Goal: Transaction & Acquisition: Purchase product/service

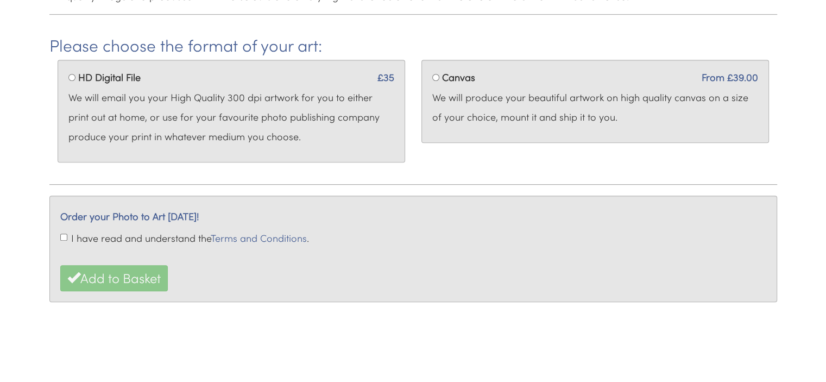
scroll to position [450, 0]
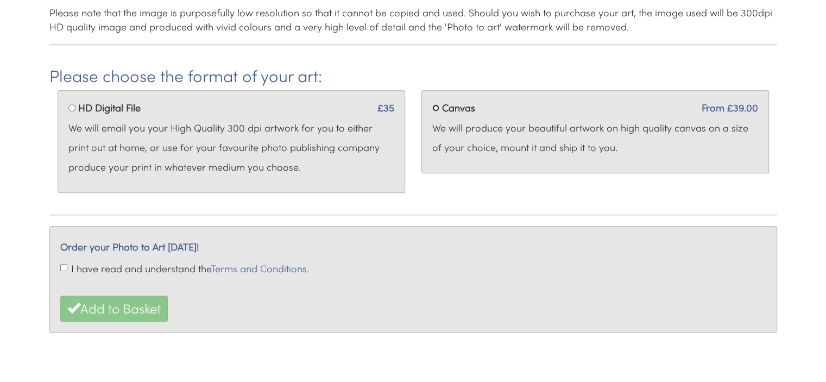
click at [437, 108] on input "Canvas" at bounding box center [435, 107] width 7 height 7
radio input "true"
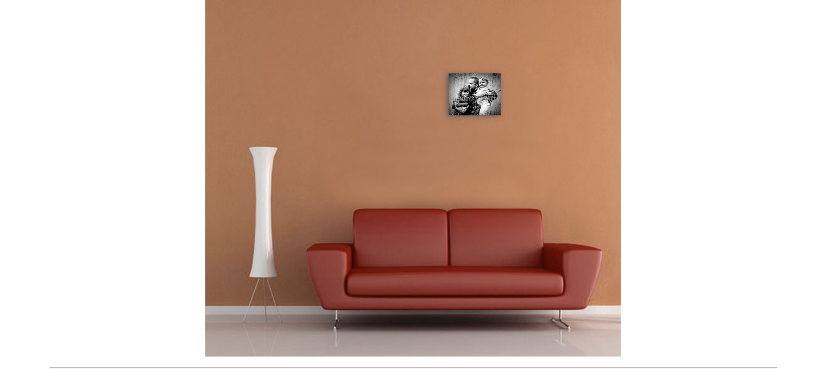
scroll to position [613, 0]
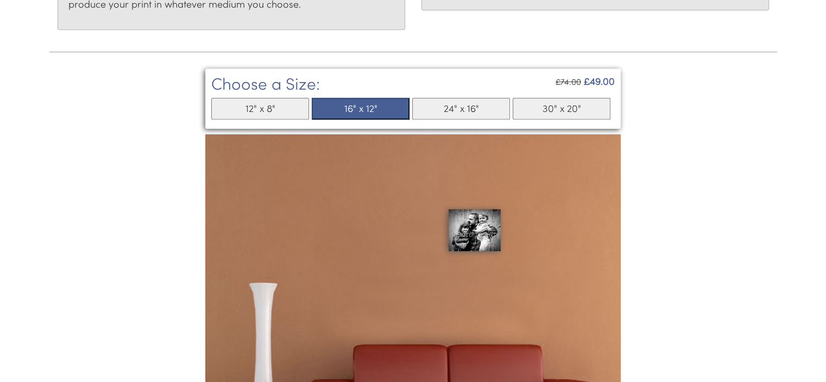
click at [281, 113] on button "12" x 8"" at bounding box center [260, 109] width 98 height 22
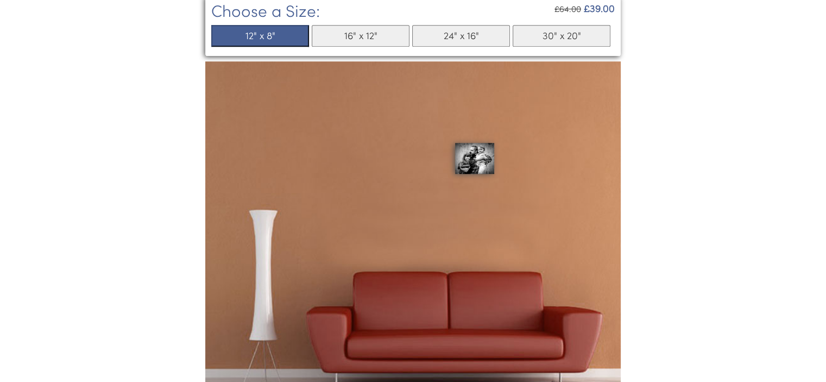
scroll to position [667, 0]
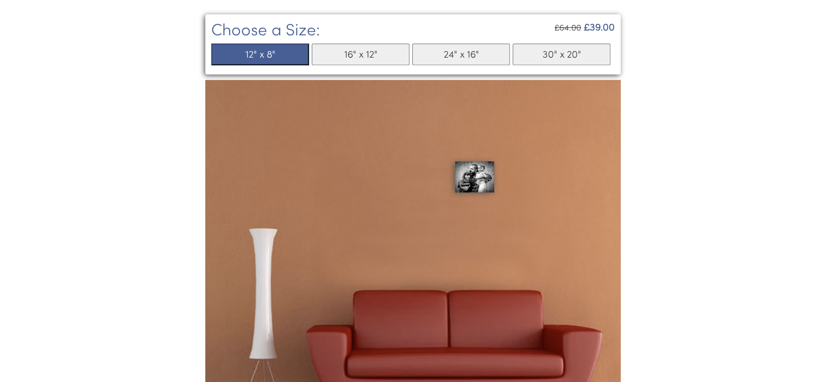
click at [375, 52] on button "16" x 12"" at bounding box center [361, 54] width 98 height 22
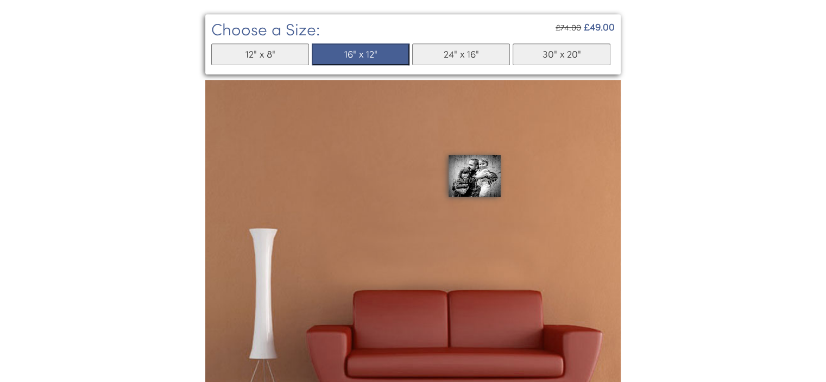
click at [286, 56] on button "12" x 8"" at bounding box center [260, 54] width 98 height 22
select select "5"
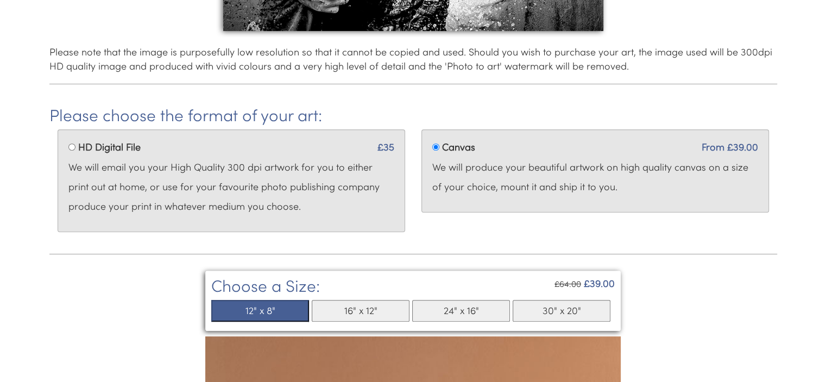
scroll to position [434, 0]
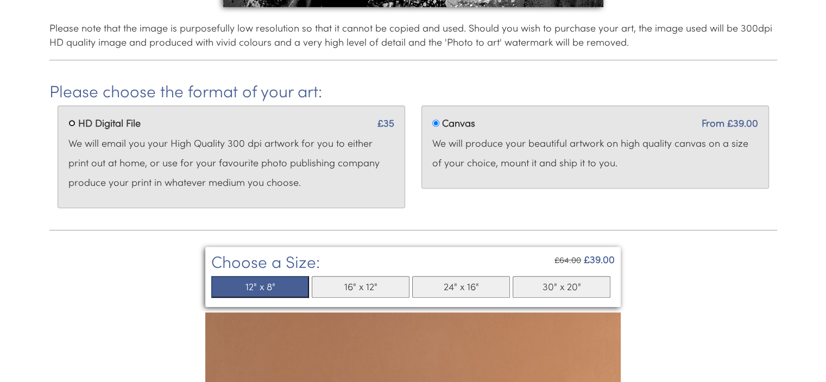
click at [70, 125] on input "HD Digital File" at bounding box center [71, 122] width 7 height 7
radio input "true"
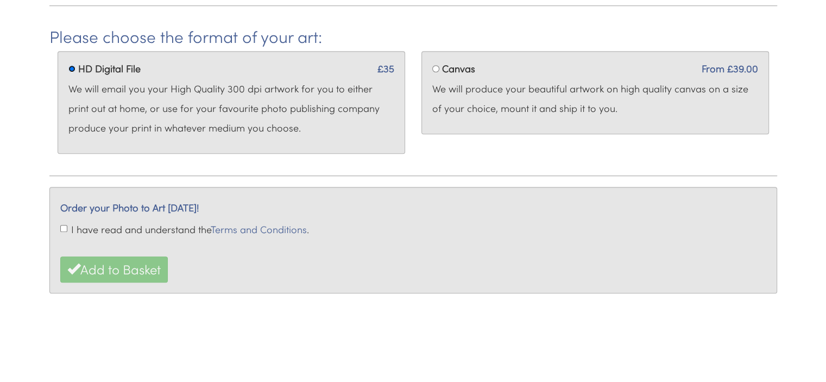
scroll to position [504, 0]
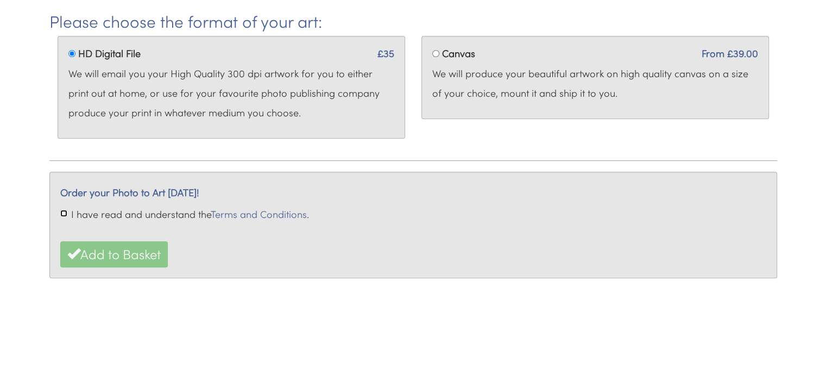
click at [65, 212] on input "I have read and understand the Terms and Conditions ." at bounding box center [63, 213] width 7 height 7
checkbox input "true"
click at [128, 249] on button "Add to Basket" at bounding box center [114, 254] width 108 height 26
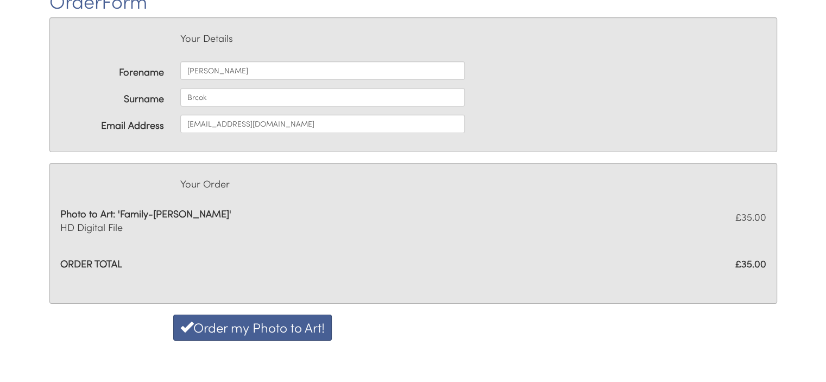
scroll to position [163, 0]
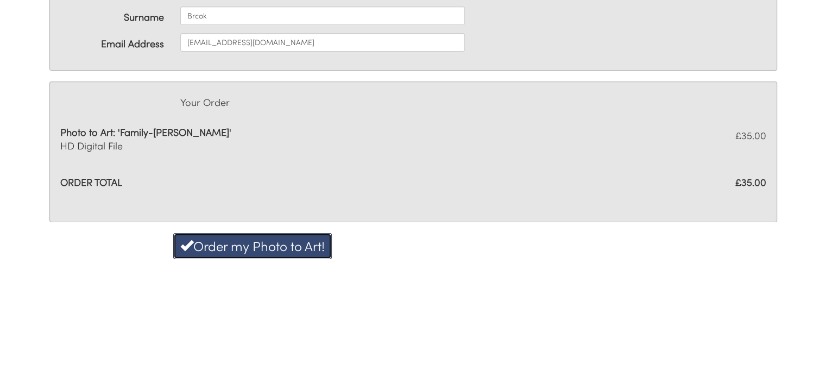
click at [265, 250] on button "Order my Photo to Art!" at bounding box center [252, 246] width 159 height 26
